Goal: Task Accomplishment & Management: Use online tool/utility

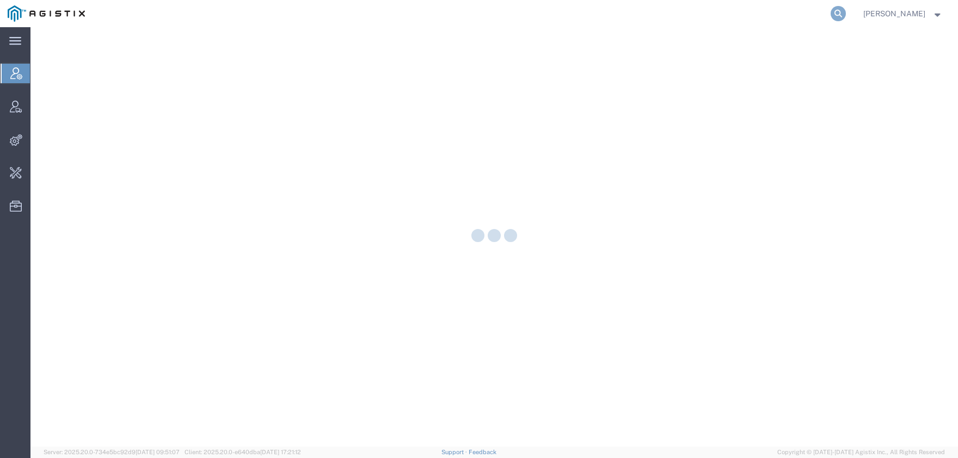
click at [846, 13] on icon at bounding box center [838, 13] width 15 height 15
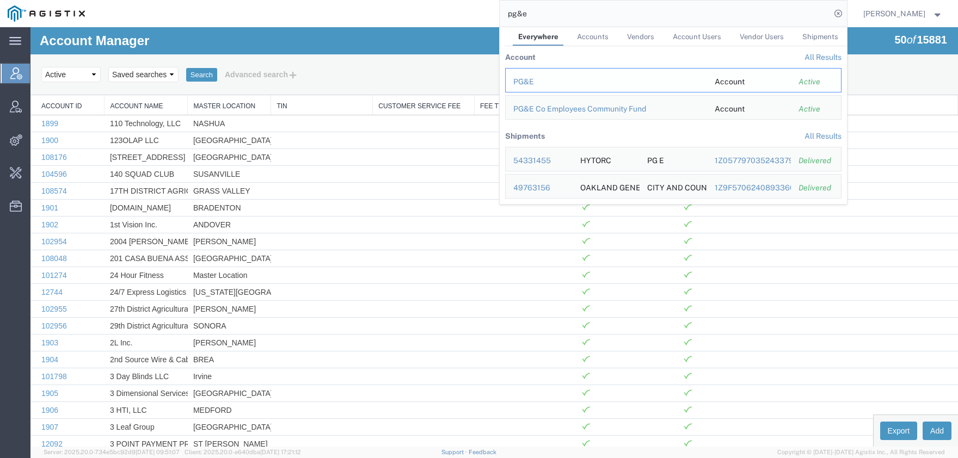
click at [542, 78] on div "PG&E" at bounding box center [606, 81] width 186 height 11
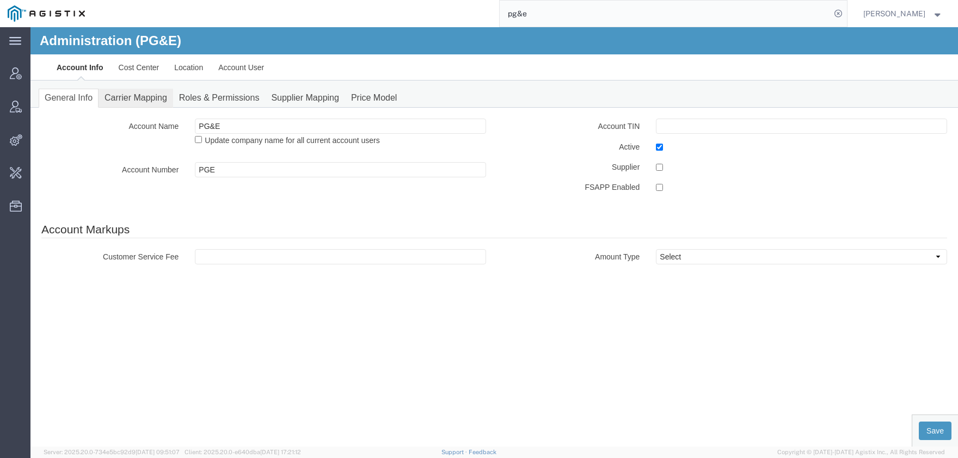
click at [130, 100] on link "Carrier Mapping" at bounding box center [136, 98] width 75 height 19
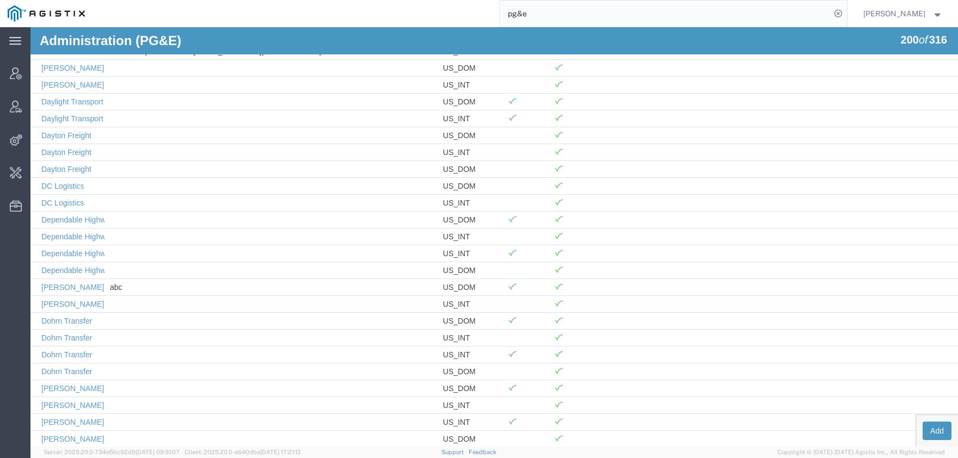
scroll to position [1118, 0]
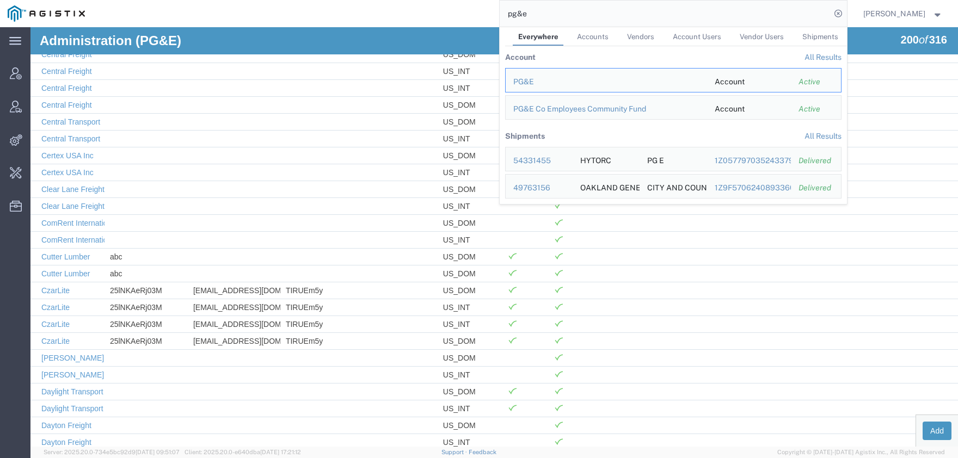
drag, startPoint x: 542, startPoint y: 15, endPoint x: 476, endPoint y: 24, distance: 66.5
click at [500, 17] on input "pg&e" at bounding box center [665, 14] width 331 height 26
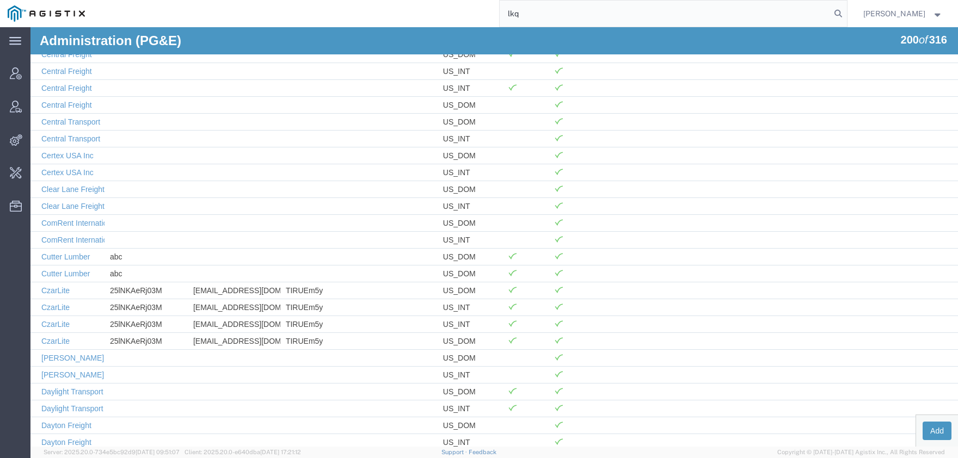
type input "lkq"
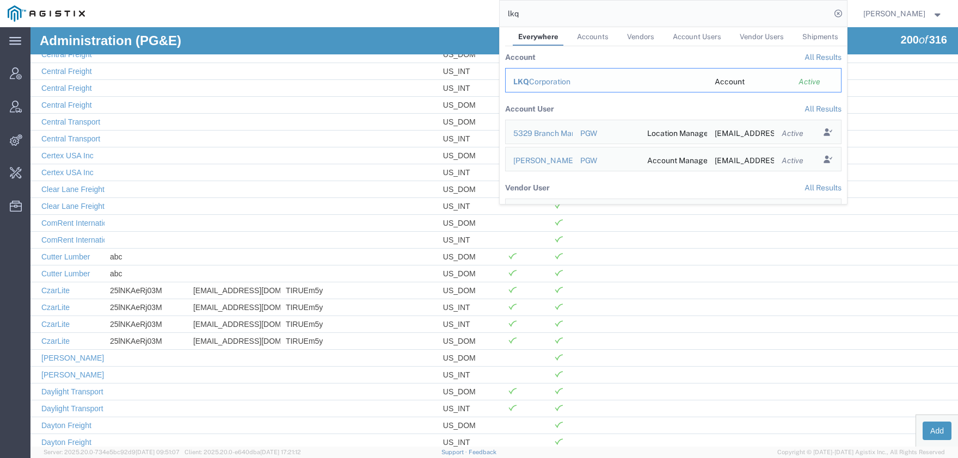
click at [567, 83] on div "LKQ Corporation" at bounding box center [606, 81] width 186 height 11
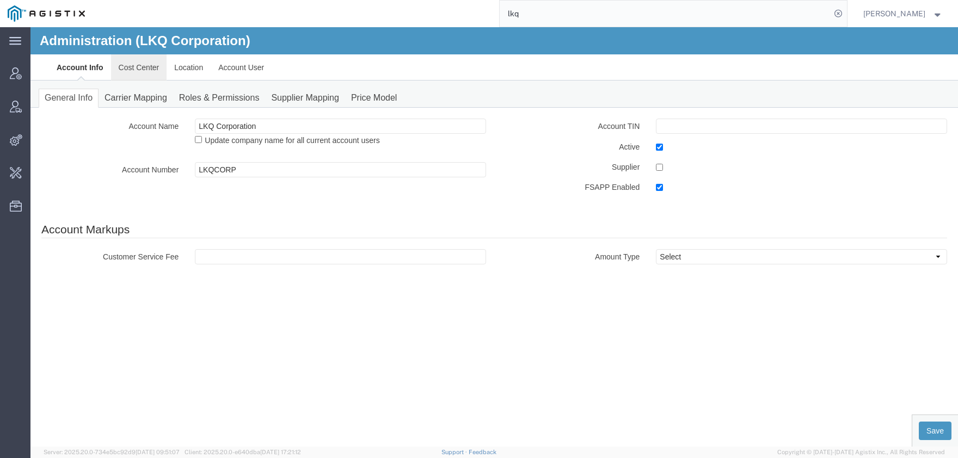
click at [135, 76] on link "Cost Center" at bounding box center [139, 67] width 56 height 26
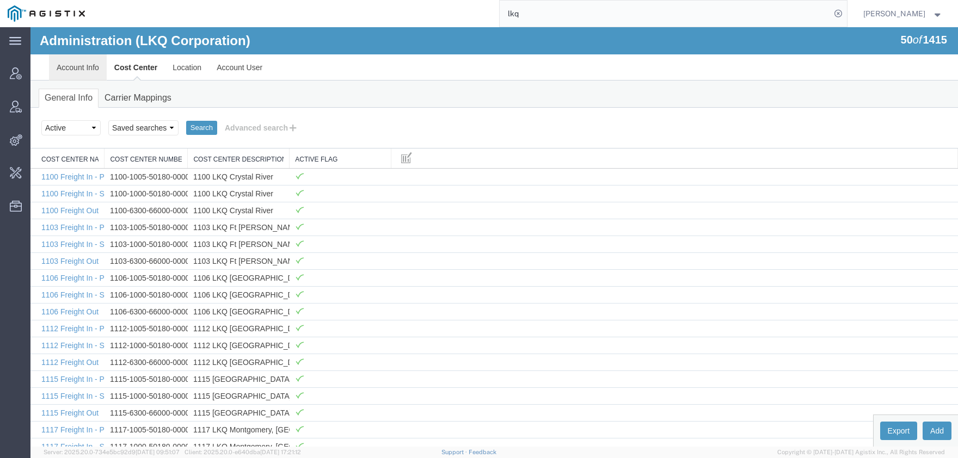
click at [81, 68] on link "Account Info" at bounding box center [78, 67] width 58 height 26
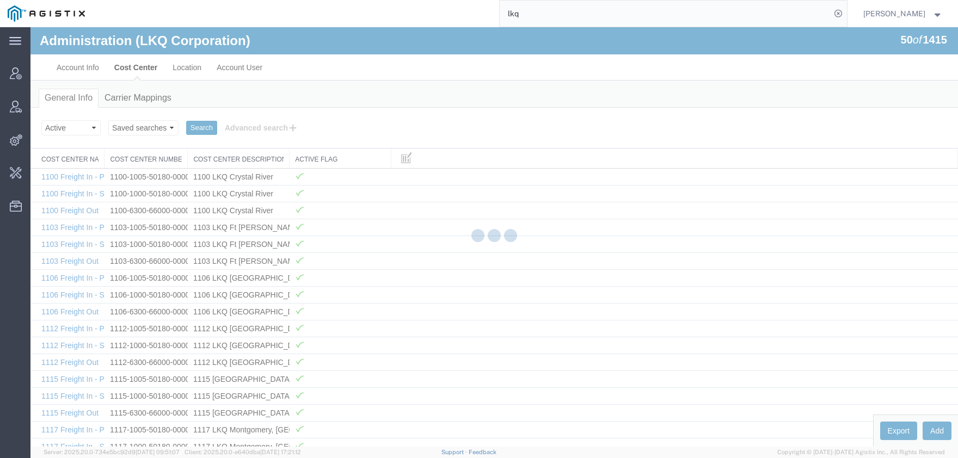
click at [84, 68] on div at bounding box center [494, 237] width 928 height 420
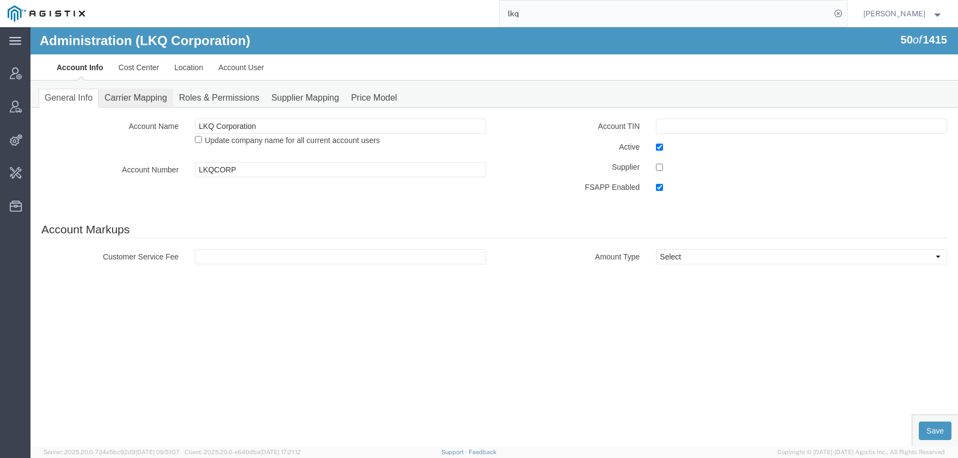
click at [138, 103] on link "Carrier Mapping" at bounding box center [136, 98] width 75 height 19
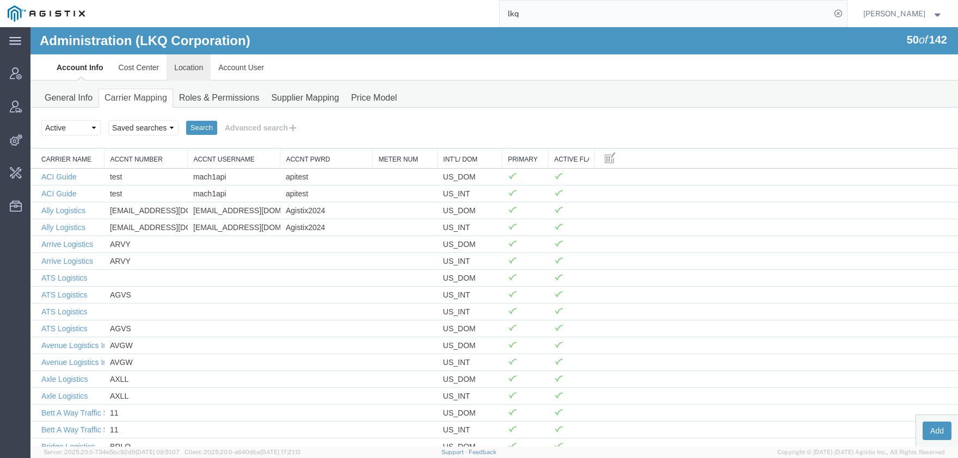
click at [195, 71] on link "Location" at bounding box center [189, 67] width 44 height 26
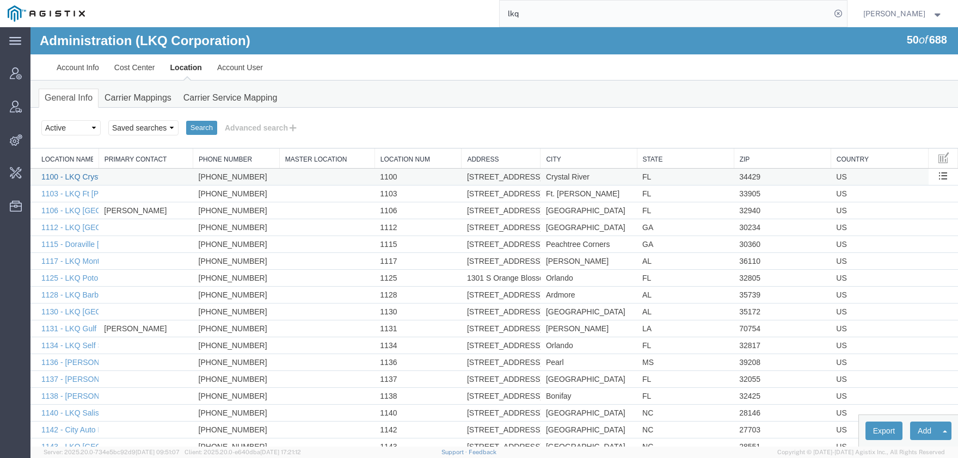
click at [70, 177] on link "1100 - LKQ Crystal River" at bounding box center [83, 177] width 85 height 9
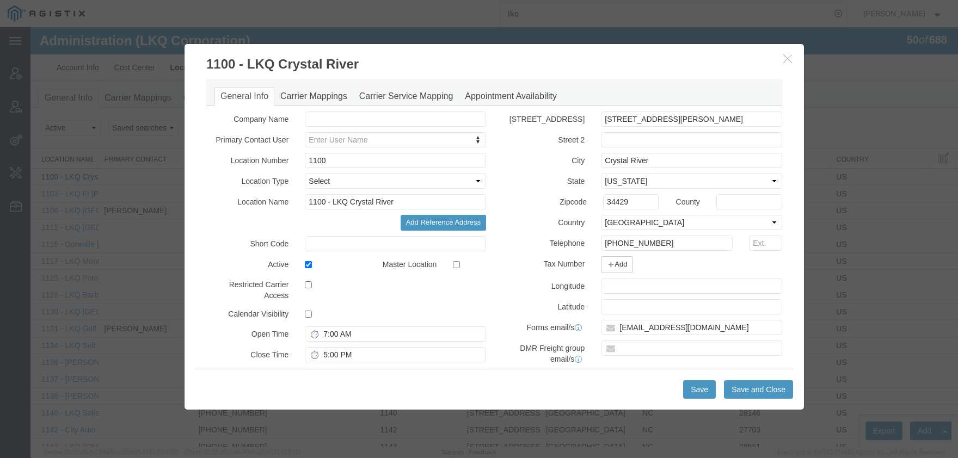
select select "COSTCENTER"
click at [309, 287] on input "checkbox" at bounding box center [308, 285] width 7 height 7
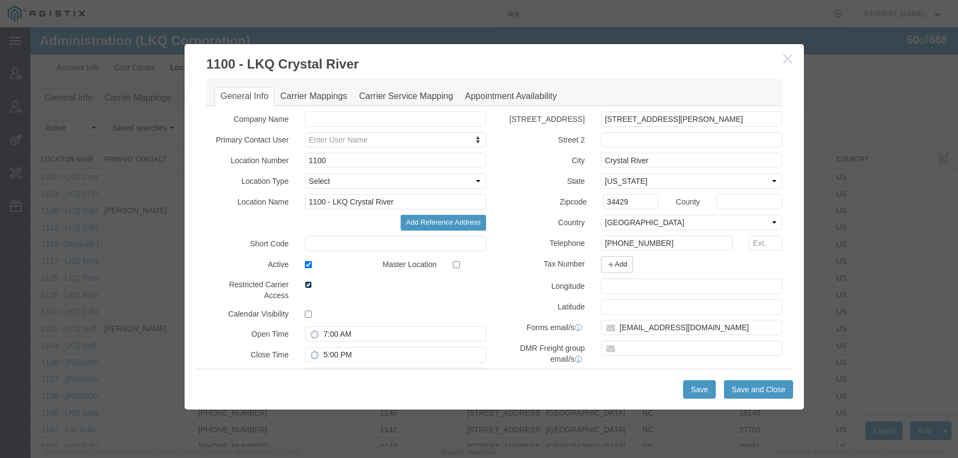
checkbox input "false"
click at [788, 60] on icon "button" at bounding box center [788, 58] width 9 height 9
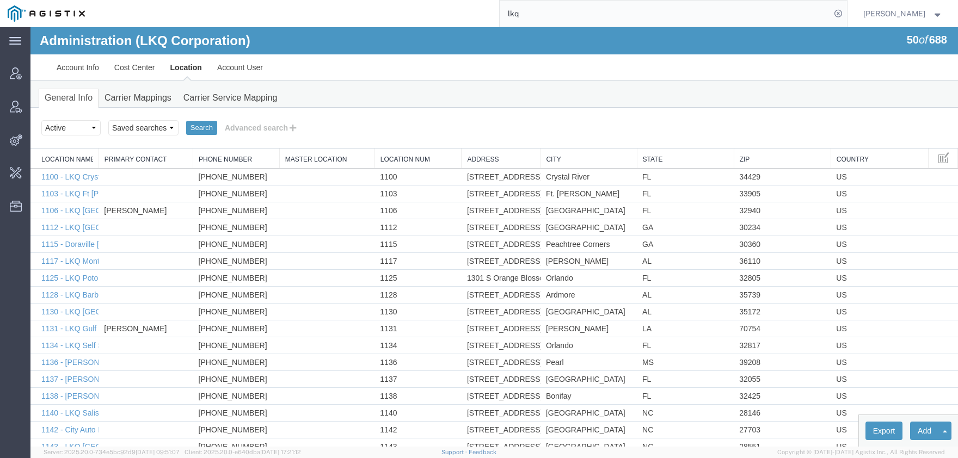
click at [500, 16] on input "lkq" at bounding box center [665, 14] width 331 height 26
type input "offline@syneos"
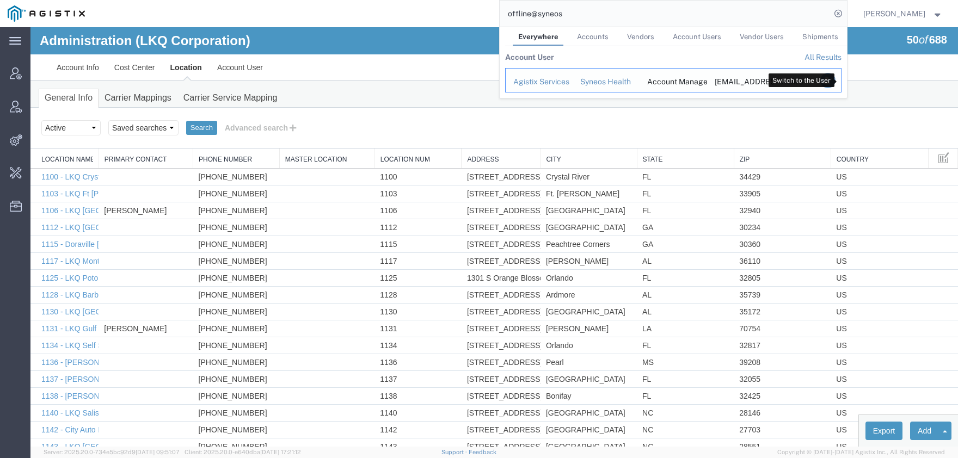
click at [835, 79] on icon "Search Results" at bounding box center [827, 80] width 15 height 15
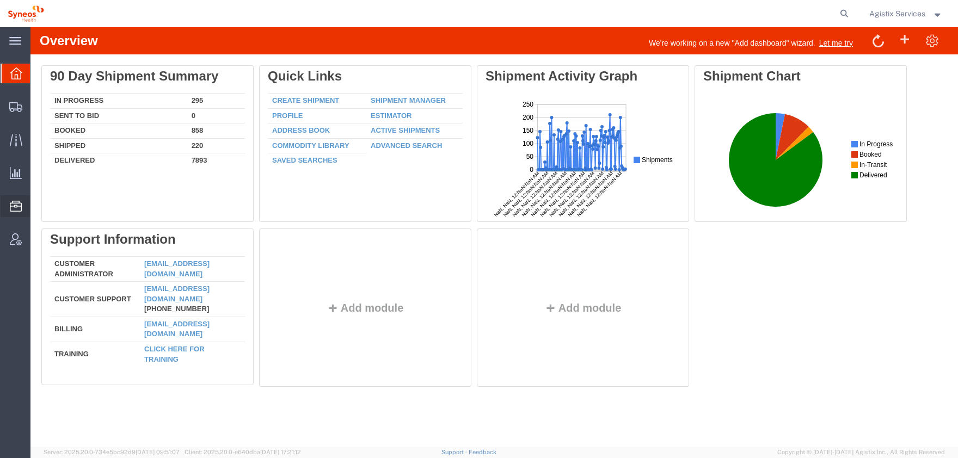
click at [0, 0] on span "Upload Address Book" at bounding box center [0, 0] width 0 height 0
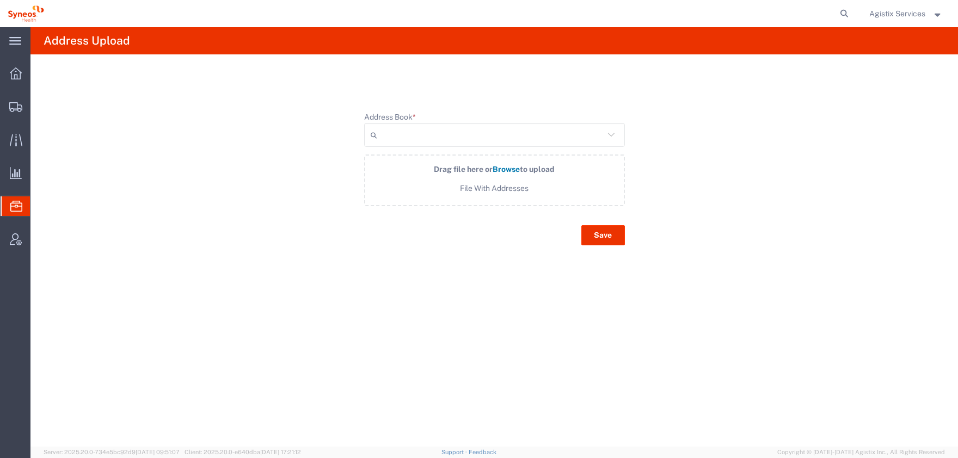
click at [502, 187] on span "File With Addresses" at bounding box center [494, 188] width 213 height 11
click at [0, 0] on input "Drag file here or Browse to upload File With Addresses" at bounding box center [0, 0] width 0 height 0
